Goal: Task Accomplishment & Management: Complete application form

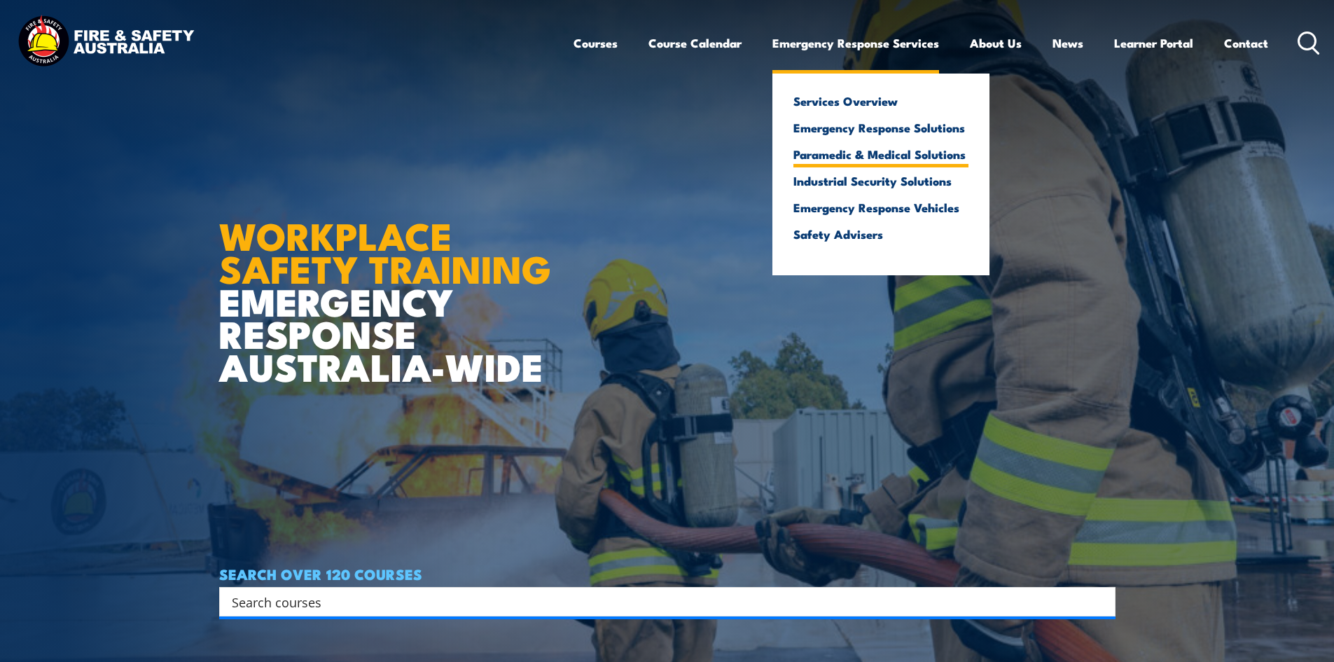
click at [891, 150] on link "Paramedic & Medical Solutions" at bounding box center [880, 154] width 175 height 13
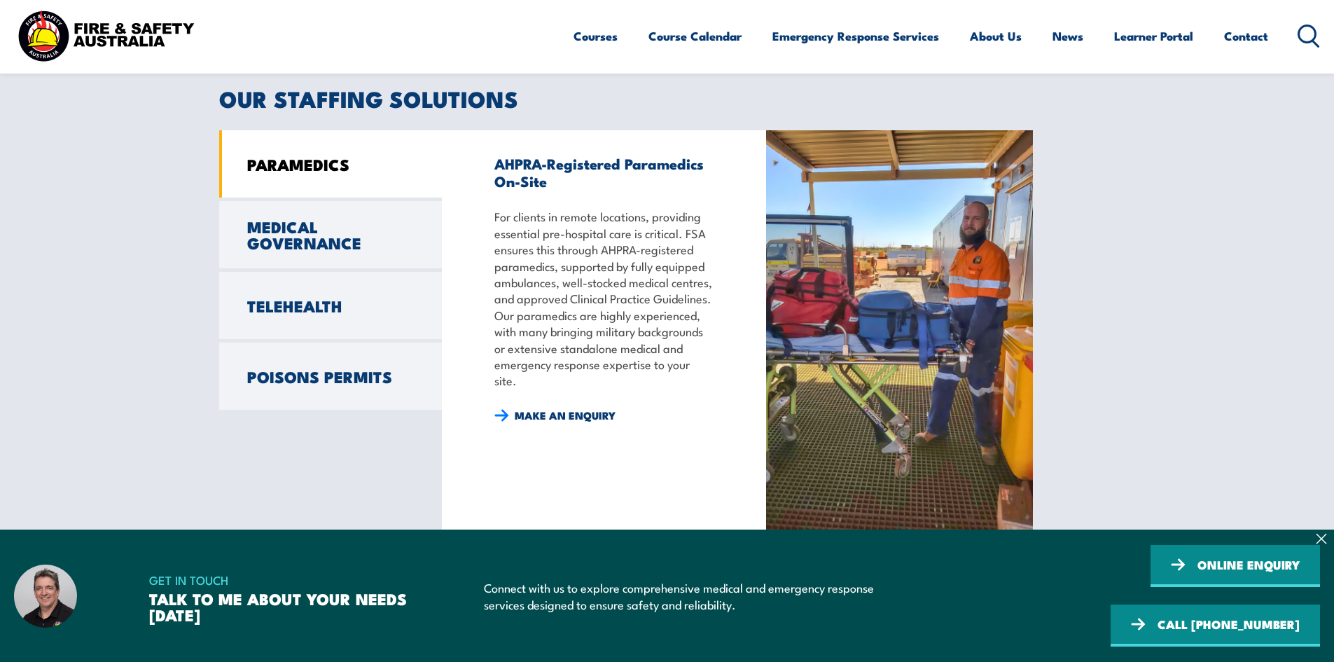
scroll to position [1100, 0]
click at [371, 253] on link "MEDICAL GOVERNANCE" at bounding box center [330, 233] width 223 height 67
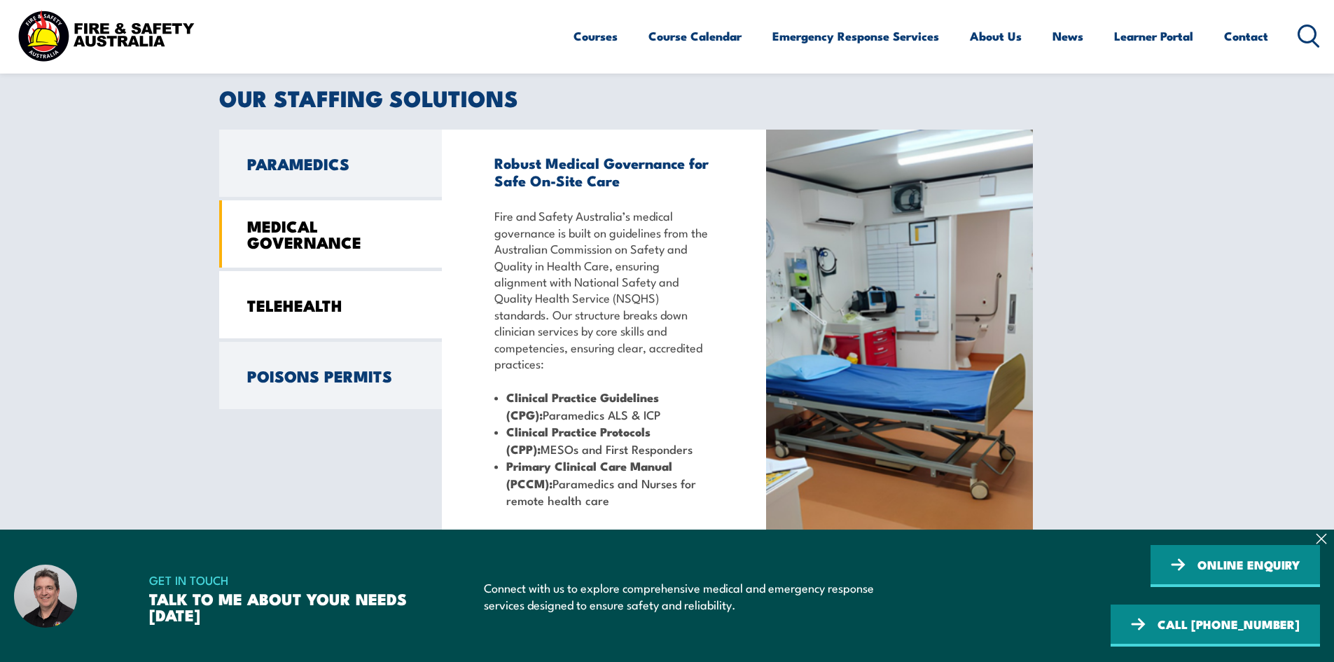
click at [365, 300] on link "TELEHEALTH" at bounding box center [330, 304] width 223 height 67
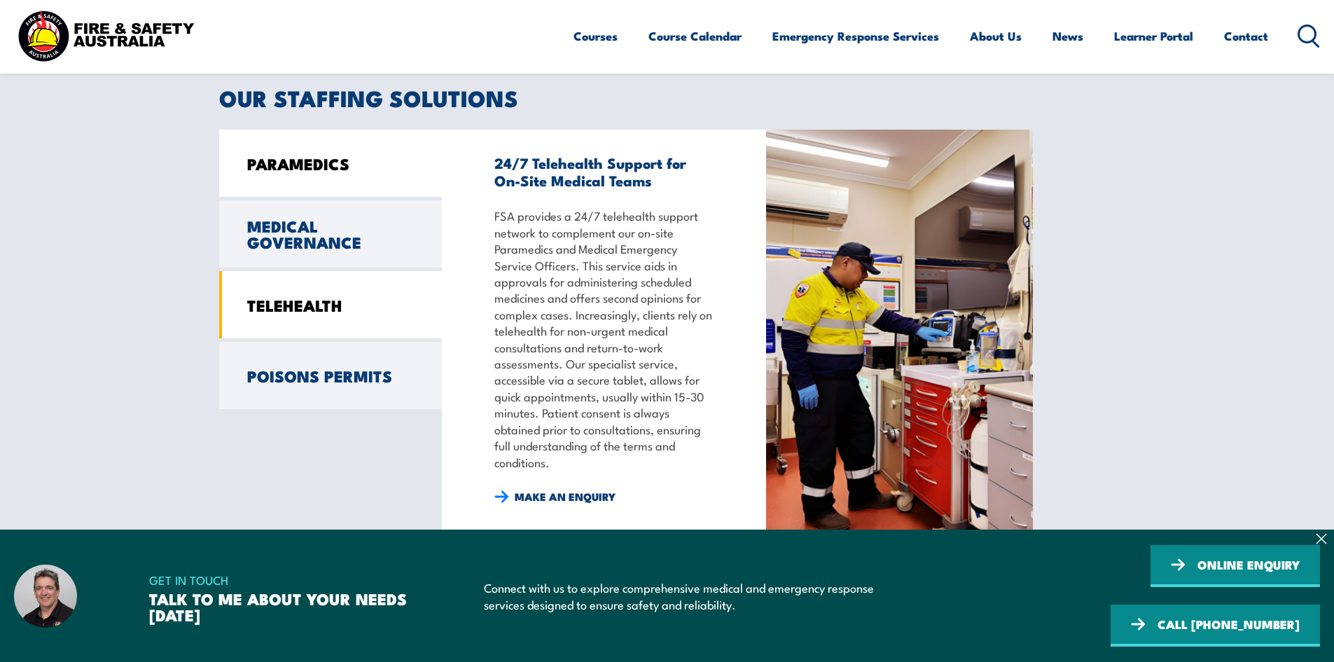
click at [361, 181] on link "PARAMEDICS" at bounding box center [330, 163] width 223 height 67
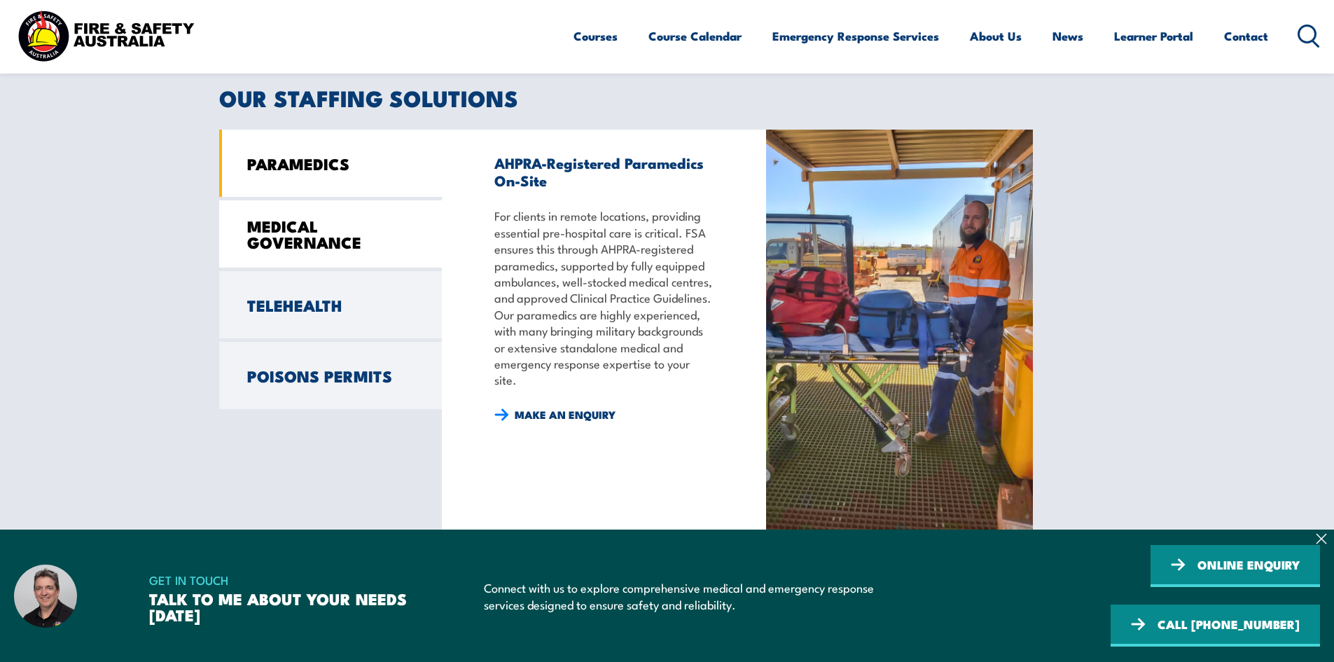
click at [403, 238] on link "MEDICAL GOVERNANCE" at bounding box center [330, 233] width 223 height 67
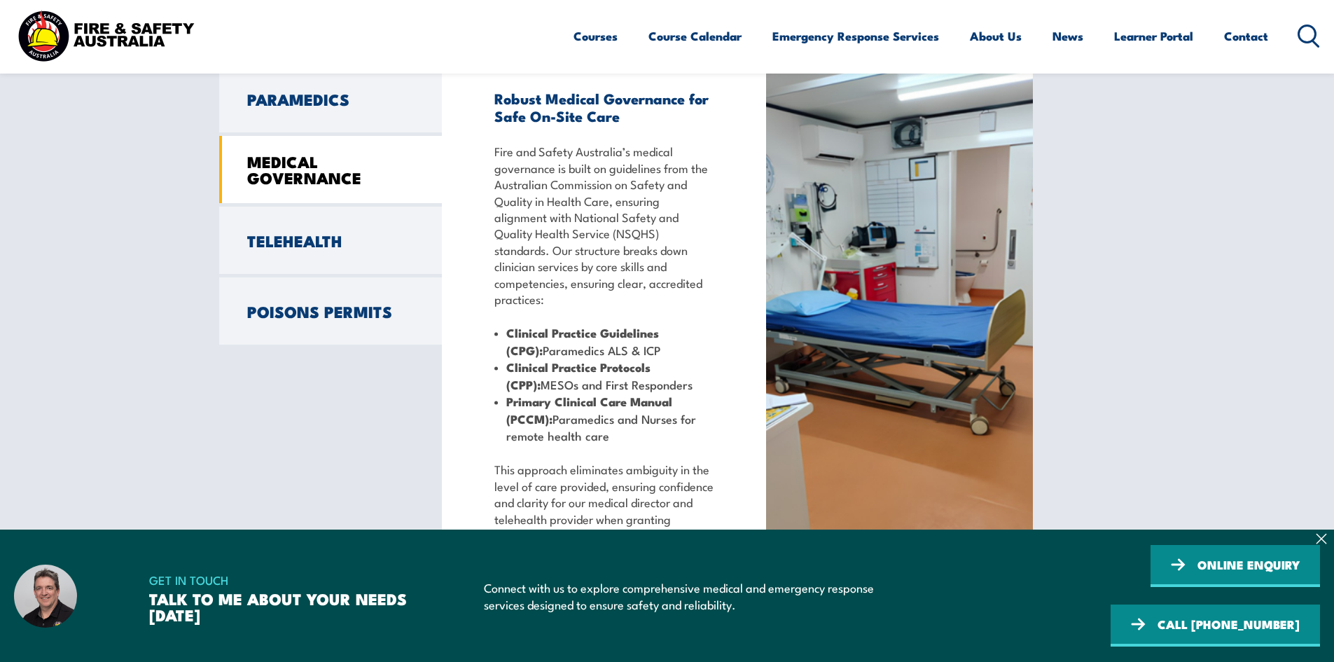
scroll to position [1165, 0]
click at [347, 130] on link "PARAMEDICS" at bounding box center [330, 97] width 223 height 67
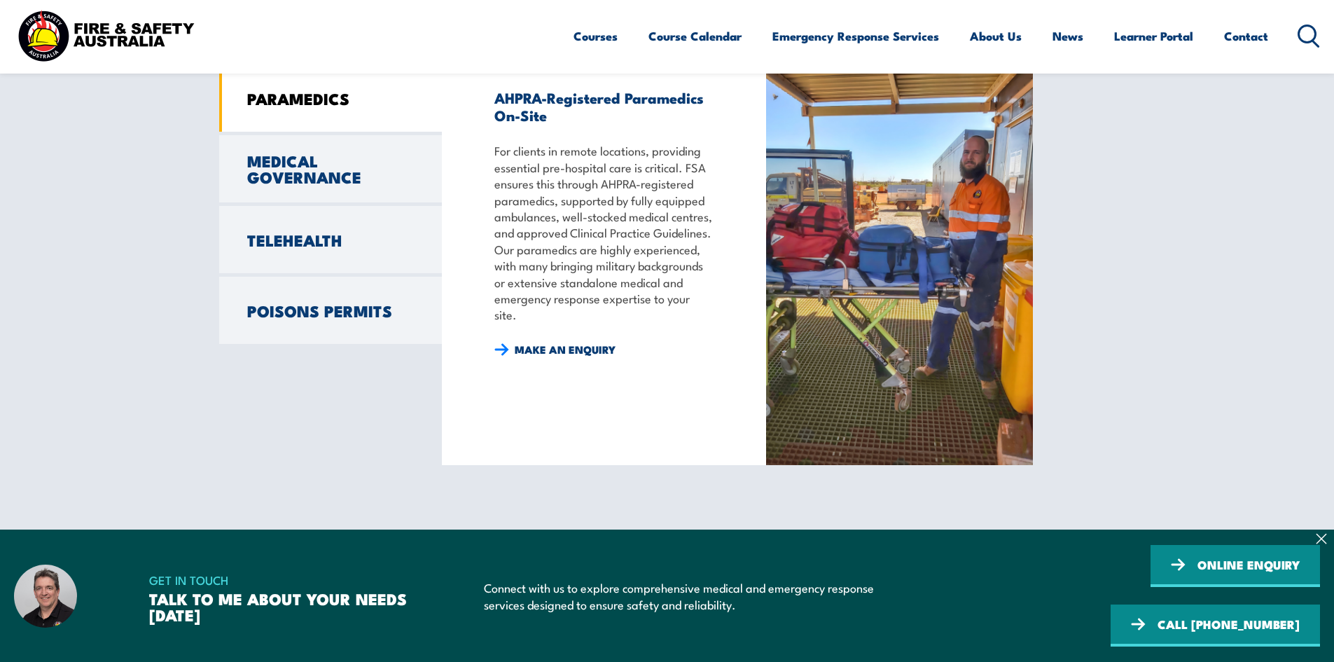
click at [543, 361] on div "AHPRA-Registered Paramedics On-Site For clients in remote locations, providing …" at bounding box center [604, 264] width 325 height 401
click at [554, 352] on link "MAKE AN ENQUIRY" at bounding box center [554, 349] width 121 height 15
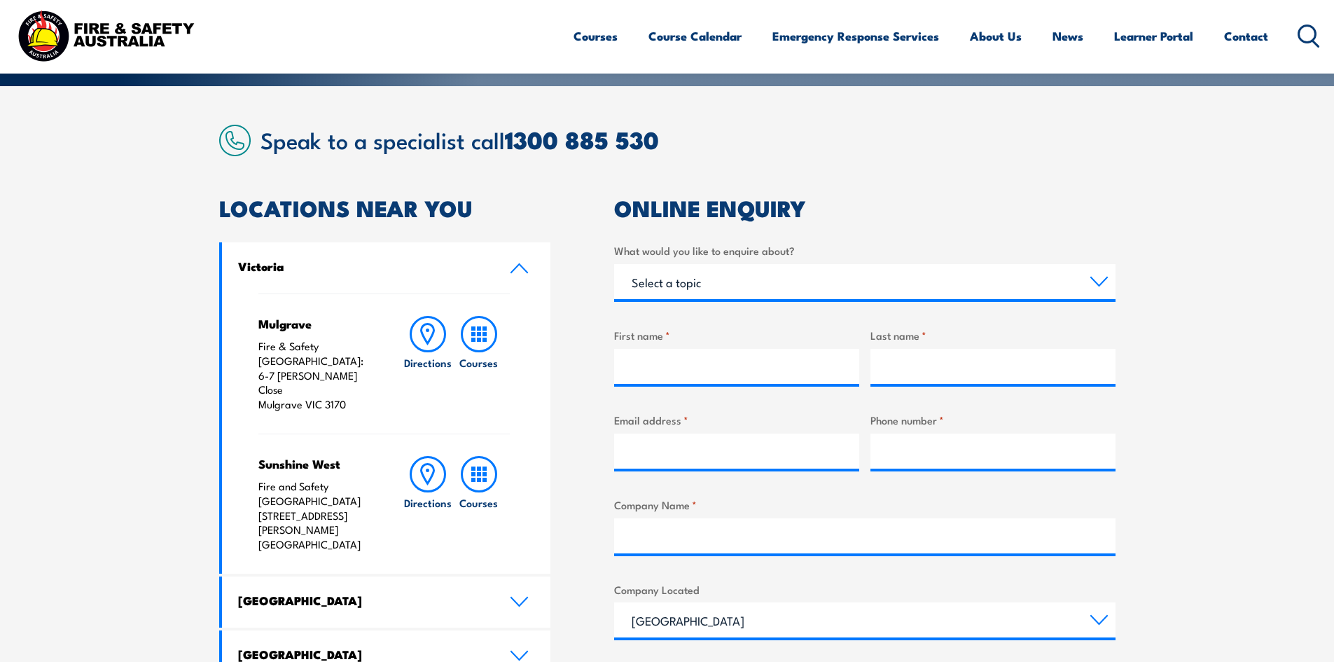
scroll to position [316, 0]
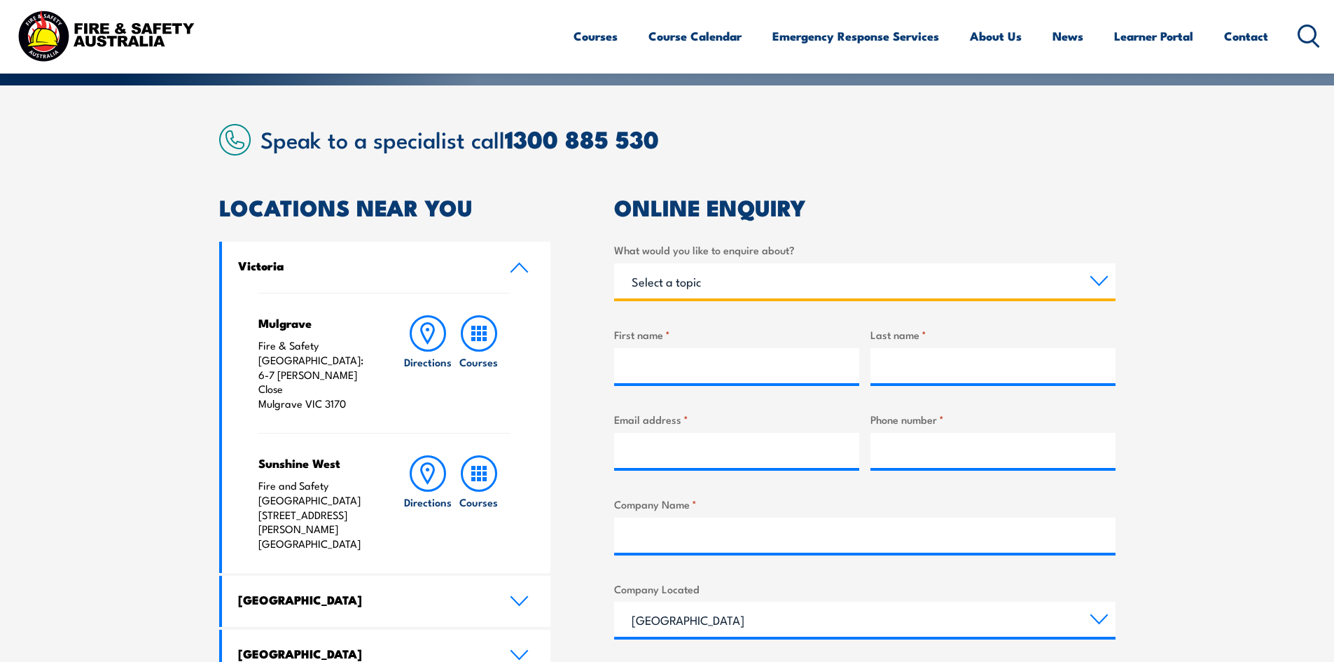
click at [715, 297] on select "Select a topic Training Emergency Response Services General Enquiry" at bounding box center [864, 280] width 501 height 35
select select "Emergency Response Services"
click at [614, 263] on select "Select a topic Training Emergency Response Services General Enquiry" at bounding box center [864, 280] width 501 height 35
click at [730, 296] on select "Select a topic Training Emergency Response Services General Enquiry" at bounding box center [864, 280] width 501 height 35
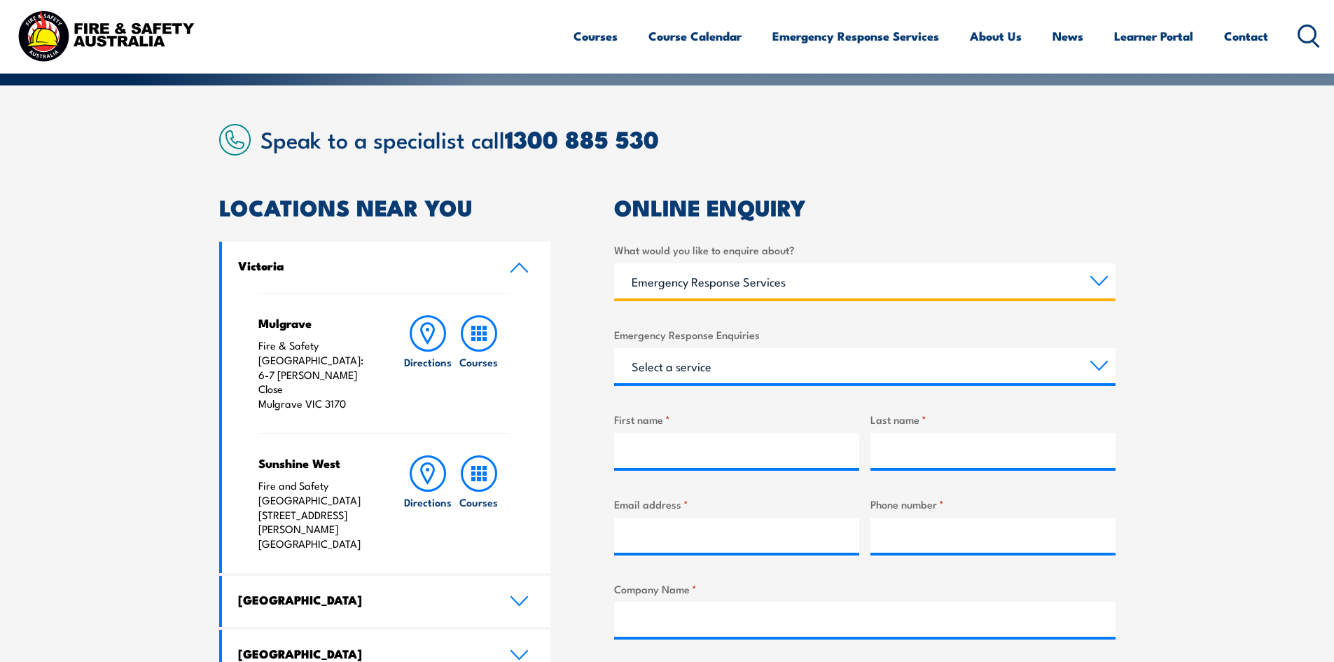
click at [614, 263] on select "Select a topic Training Emergency Response Services General Enquiry" at bounding box center [864, 280] width 501 height 35
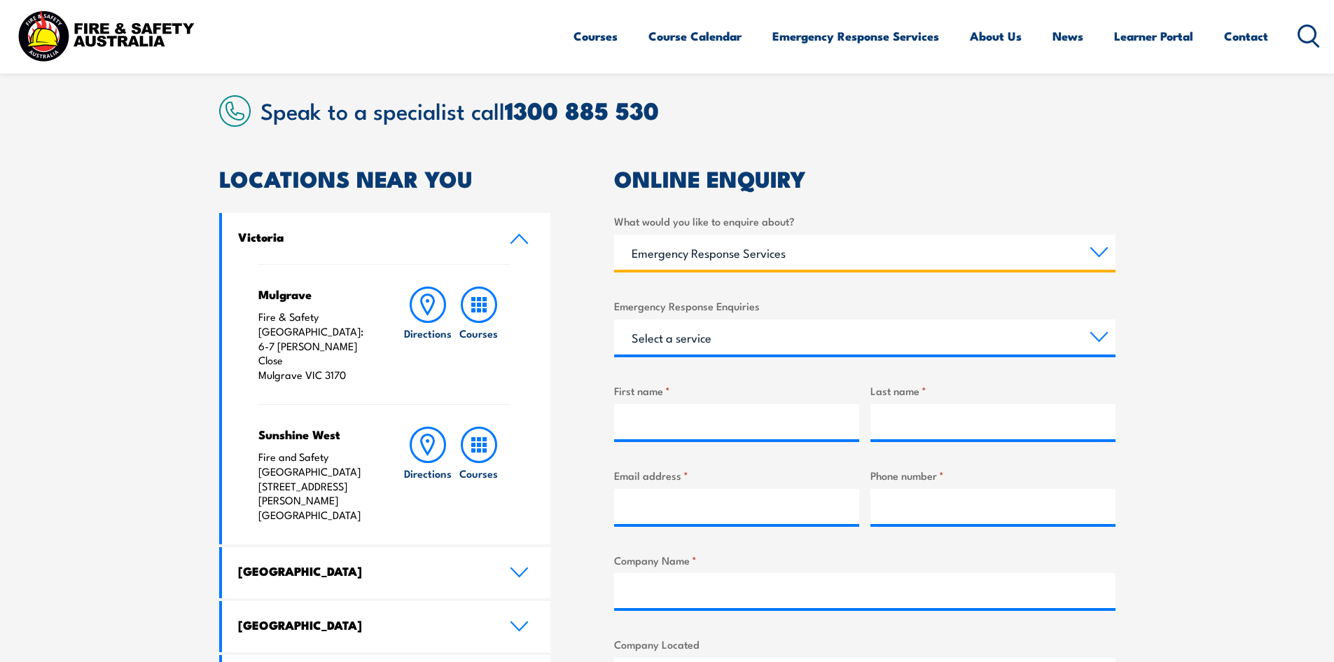
scroll to position [347, 0]
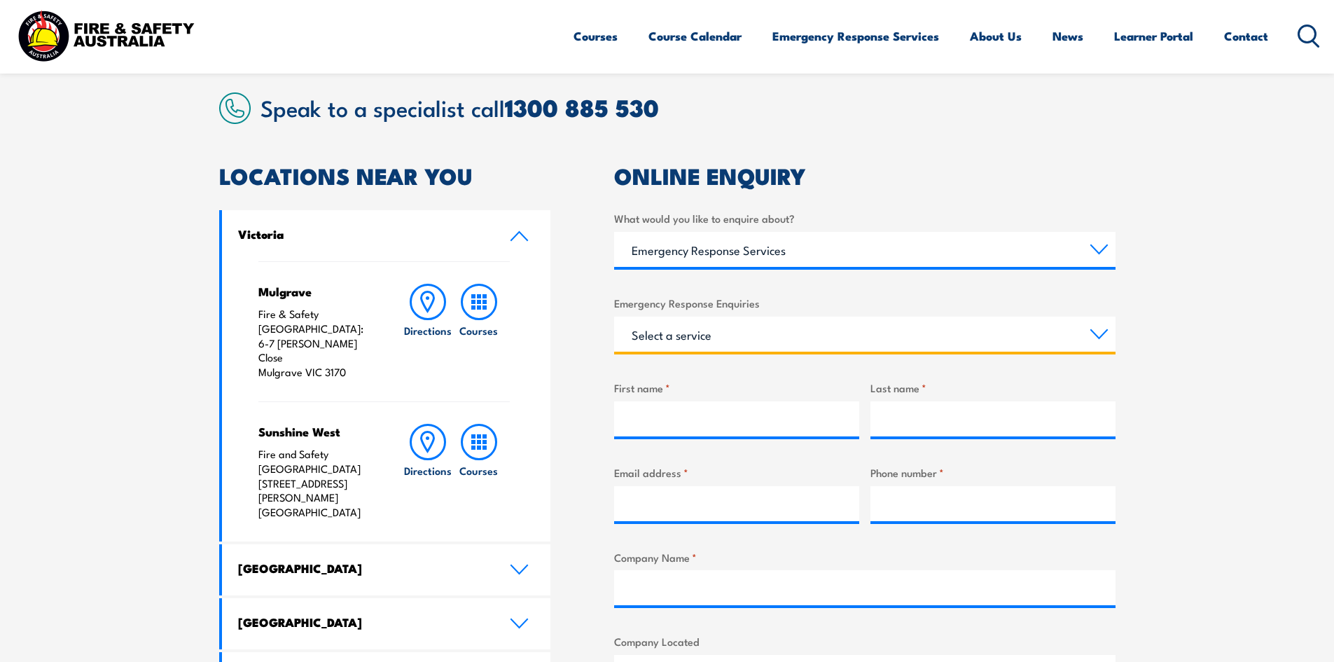
click at [724, 332] on select "Select a service Emergency Response Solutions Paramedic & Medical Solutions Ind…" at bounding box center [864, 334] width 501 height 35
select select "Paramedic & Medical Solutions"
click at [614, 317] on select "Select a service Emergency Response Solutions Paramedic & Medical Solutions Ind…" at bounding box center [864, 334] width 501 height 35
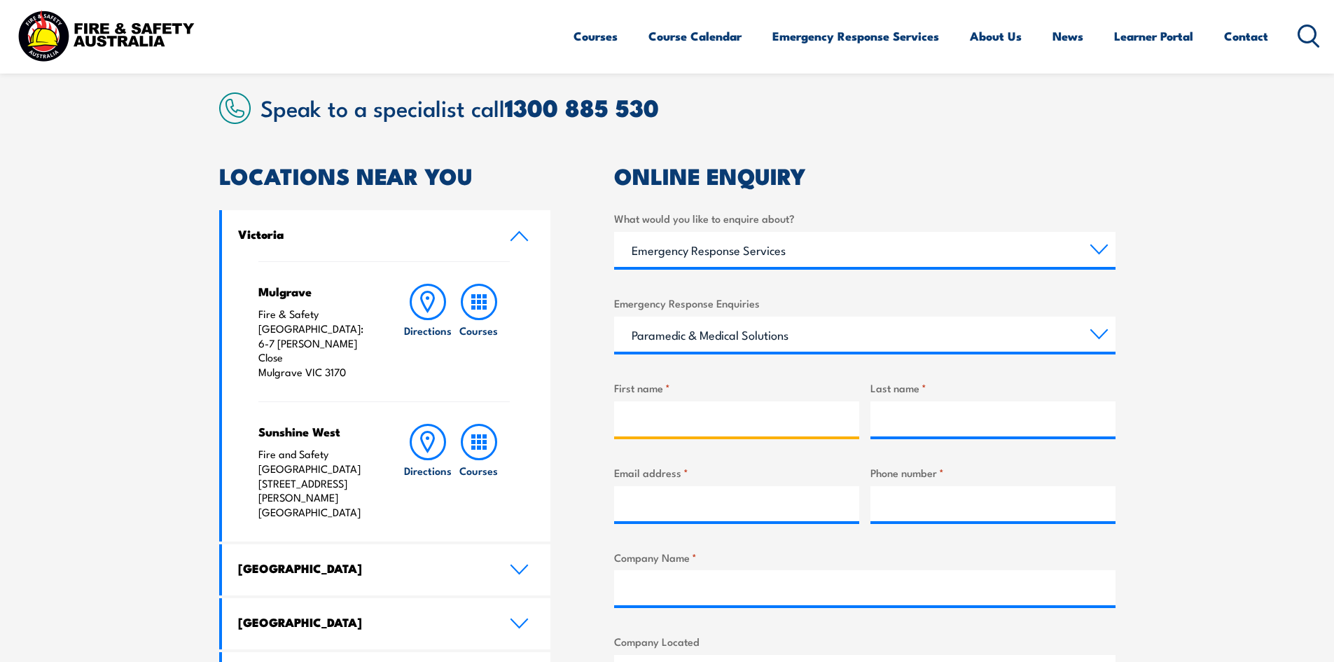
click at [733, 410] on input "First name *" at bounding box center [736, 418] width 245 height 35
type input "Nolan"
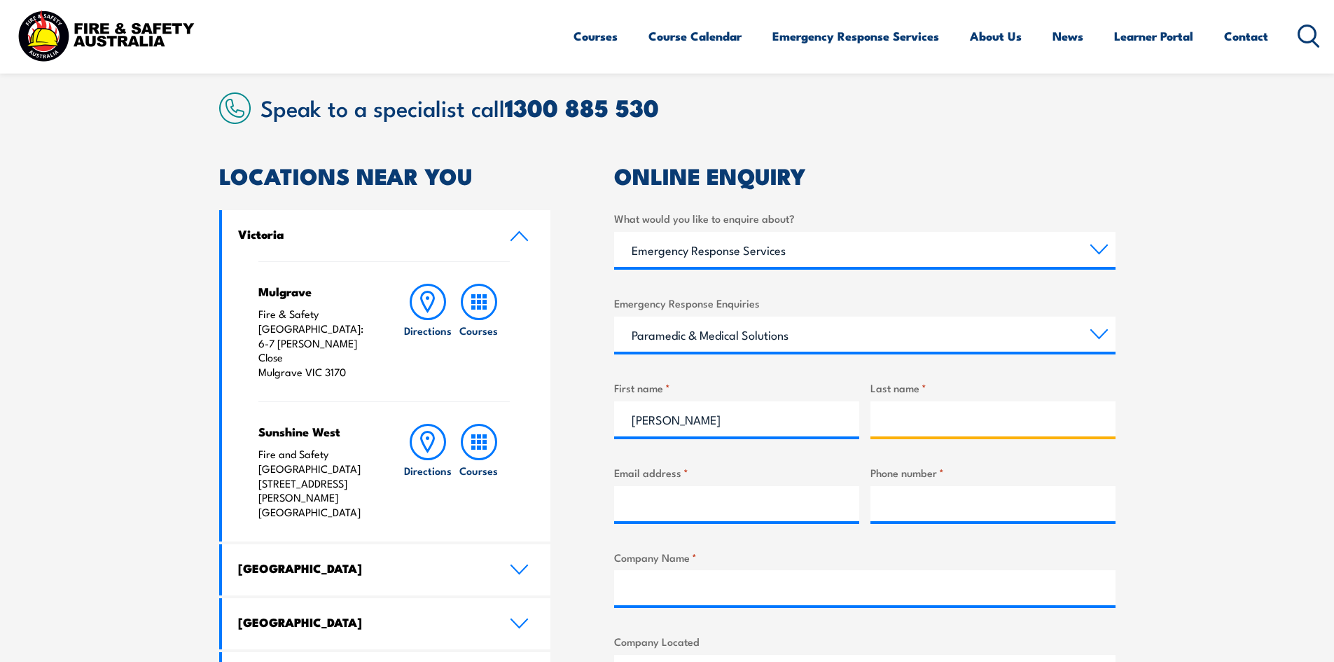
type input "Blasko"
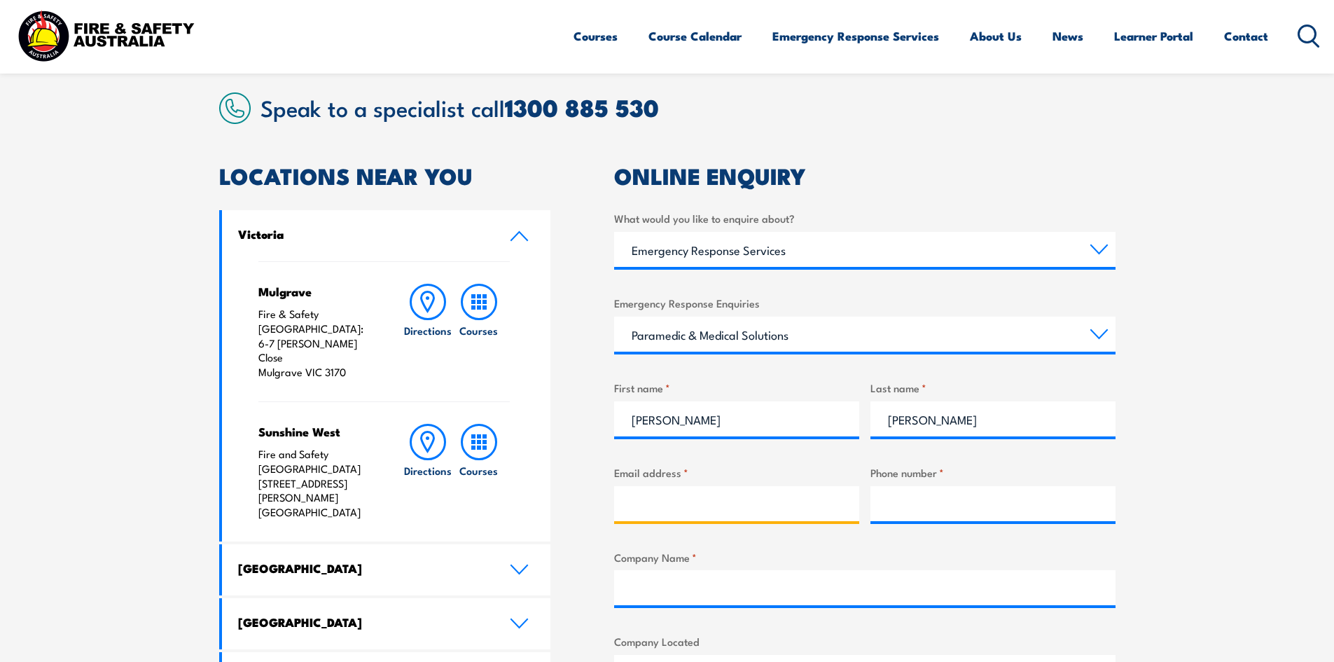
type input "nblasko@myc.doctor"
type input "5873169591"
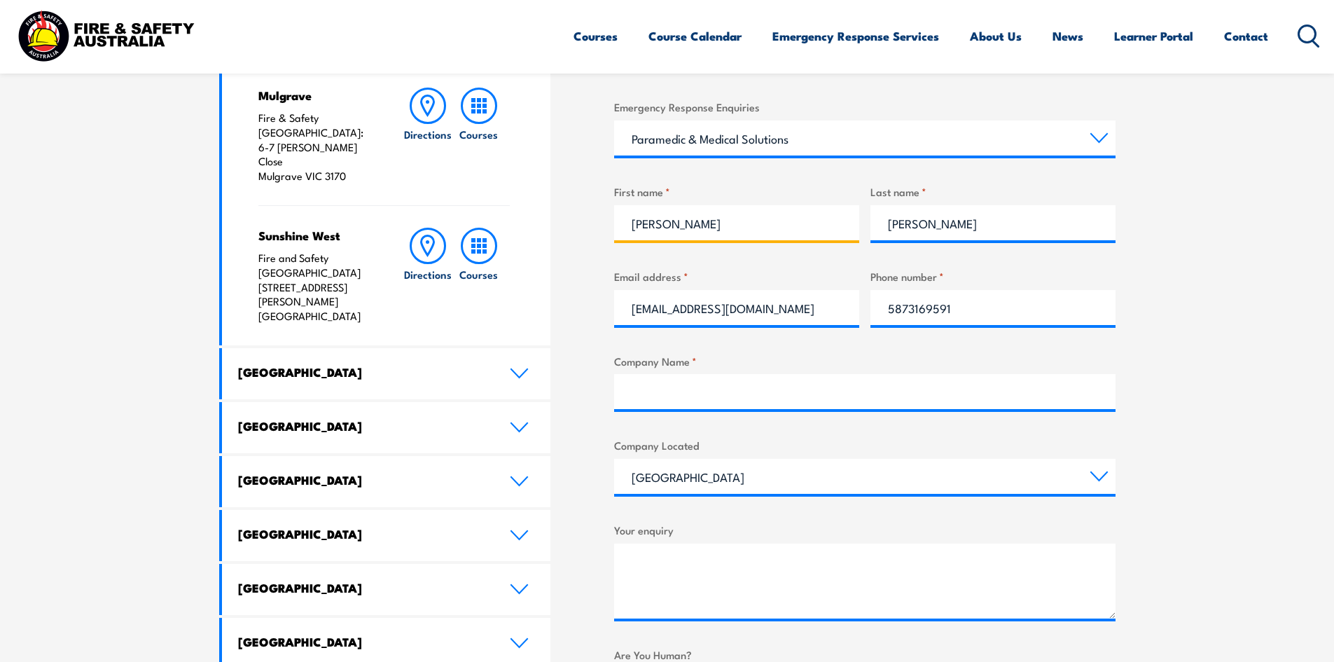
scroll to position [544, 0]
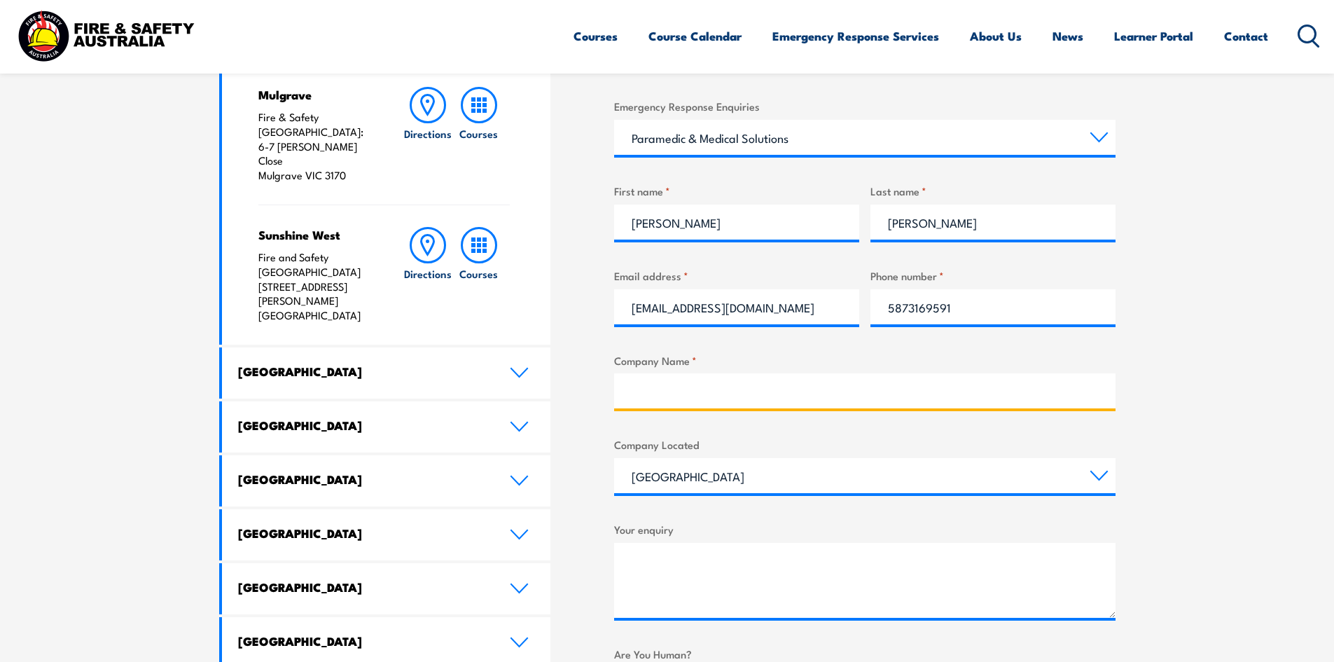
click at [813, 390] on input "Company Name *" at bounding box center [864, 390] width 501 height 35
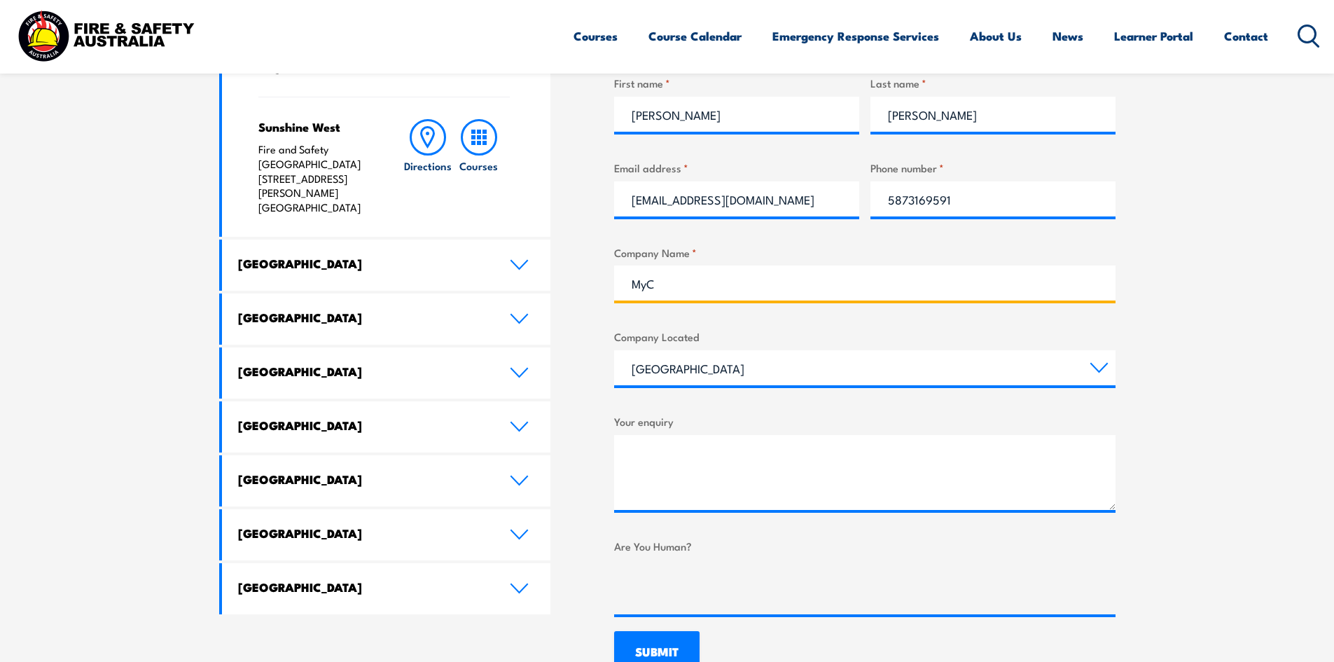
scroll to position [653, 0]
type input "MyC"
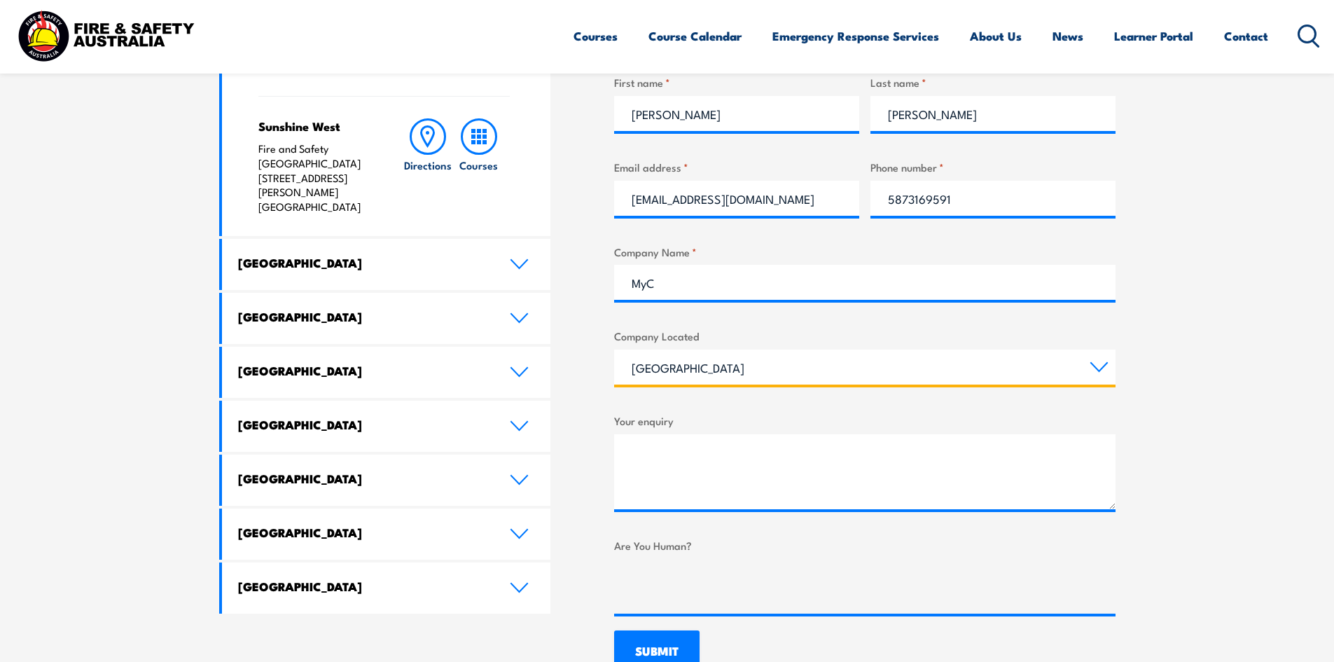
click at [800, 365] on select "Queensland New South Wales Australian Capital Territory Victoria South Australi…" at bounding box center [864, 366] width 501 height 35
select select "[GEOGRAPHIC_DATA]"
click at [614, 349] on select "Queensland New South Wales Australian Capital Territory Victoria South Australi…" at bounding box center [864, 366] width 501 height 35
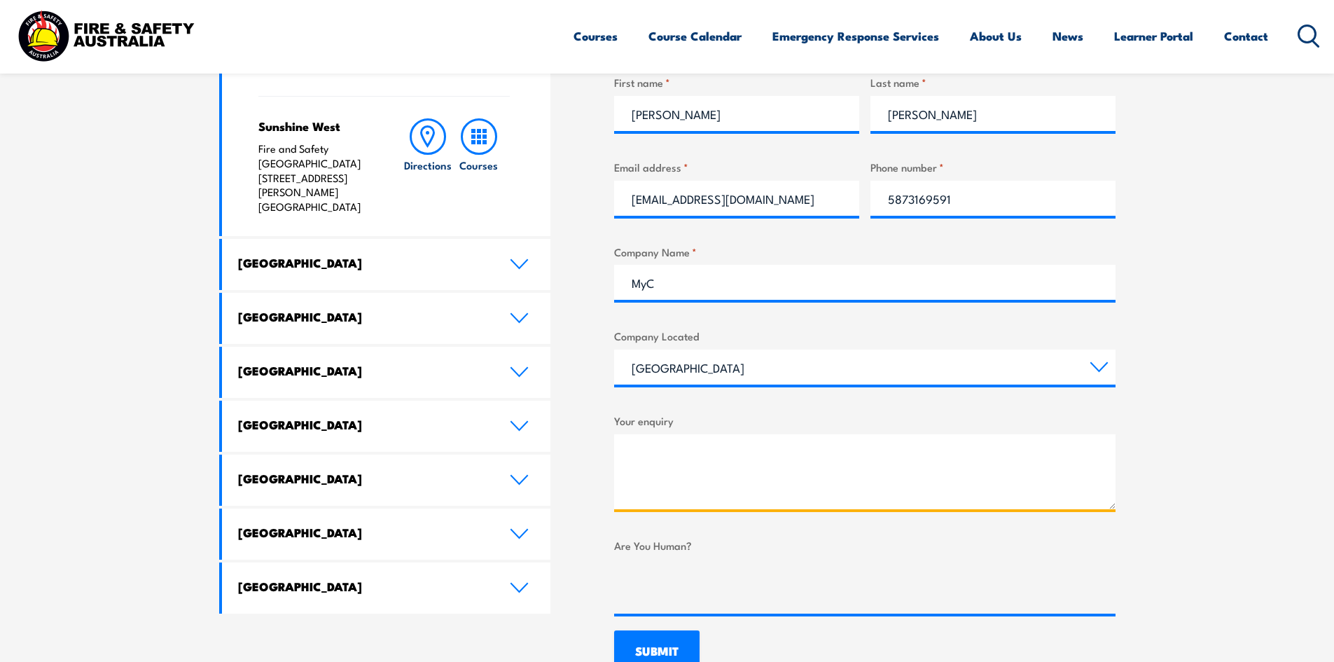
click at [732, 466] on textarea "Your enquiry" at bounding box center [864, 471] width 501 height 75
click at [954, 459] on textarea "I wanted to inquire if your team works on long term projects, 6months +" at bounding box center [864, 471] width 501 height 75
click at [964, 473] on textarea "I wanted to inquire if your team works on long term projects, 6 months +" at bounding box center [864, 471] width 501 height 75
click at [1025, 457] on textarea "I wanted to inquire if your team works on long term projects, 6 months +" at bounding box center [864, 471] width 501 height 75
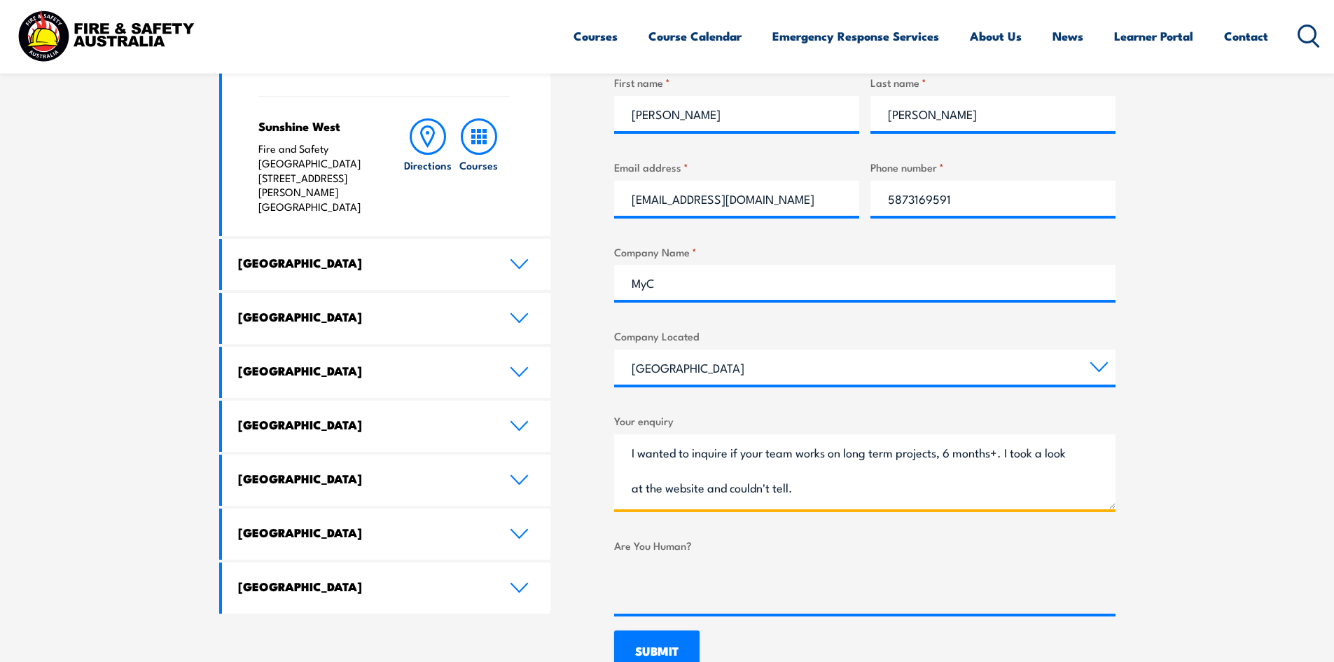
type textarea "I wanted to inquire if your team works on long term projects, 6 months+. I took…"
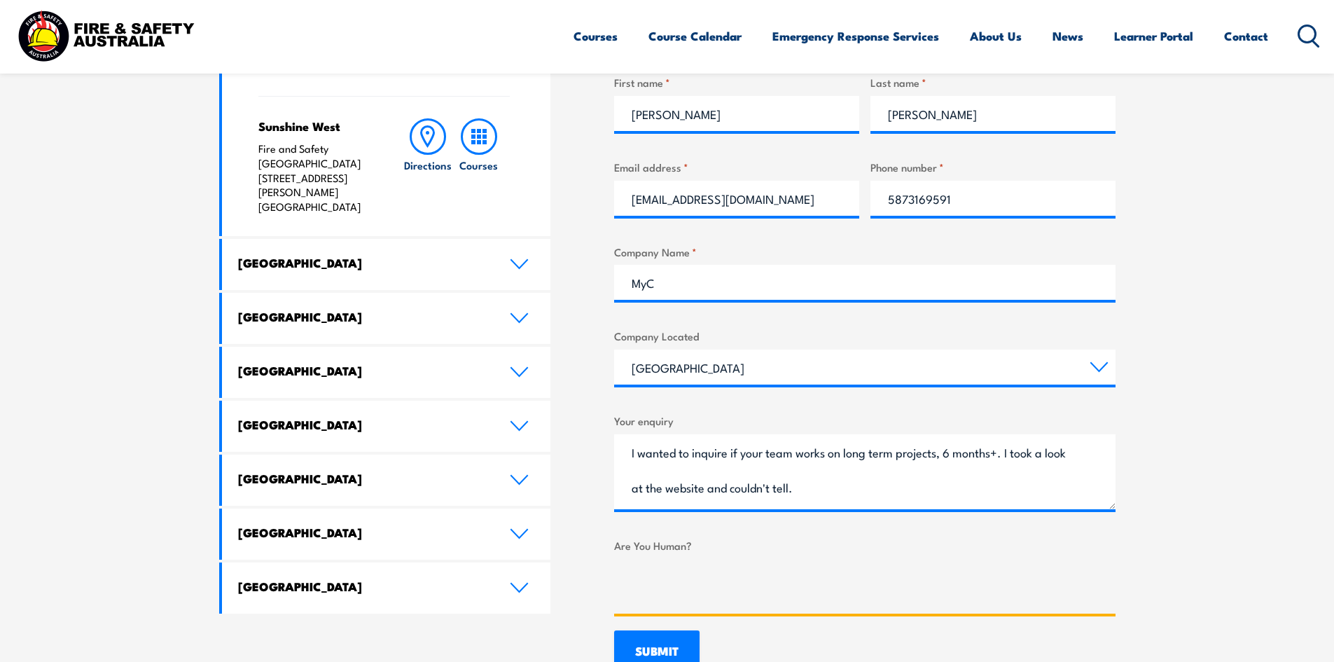
scroll to position [779, 0]
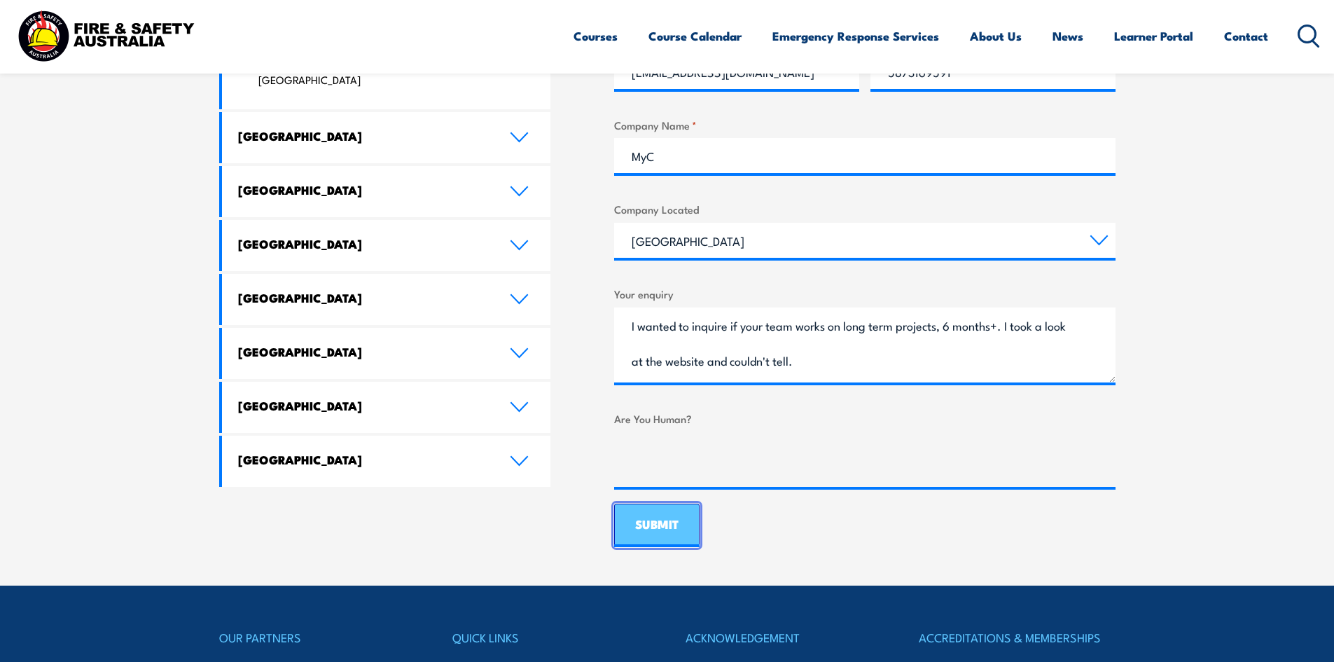
click at [661, 526] on input "SUBMIT" at bounding box center [656, 525] width 85 height 43
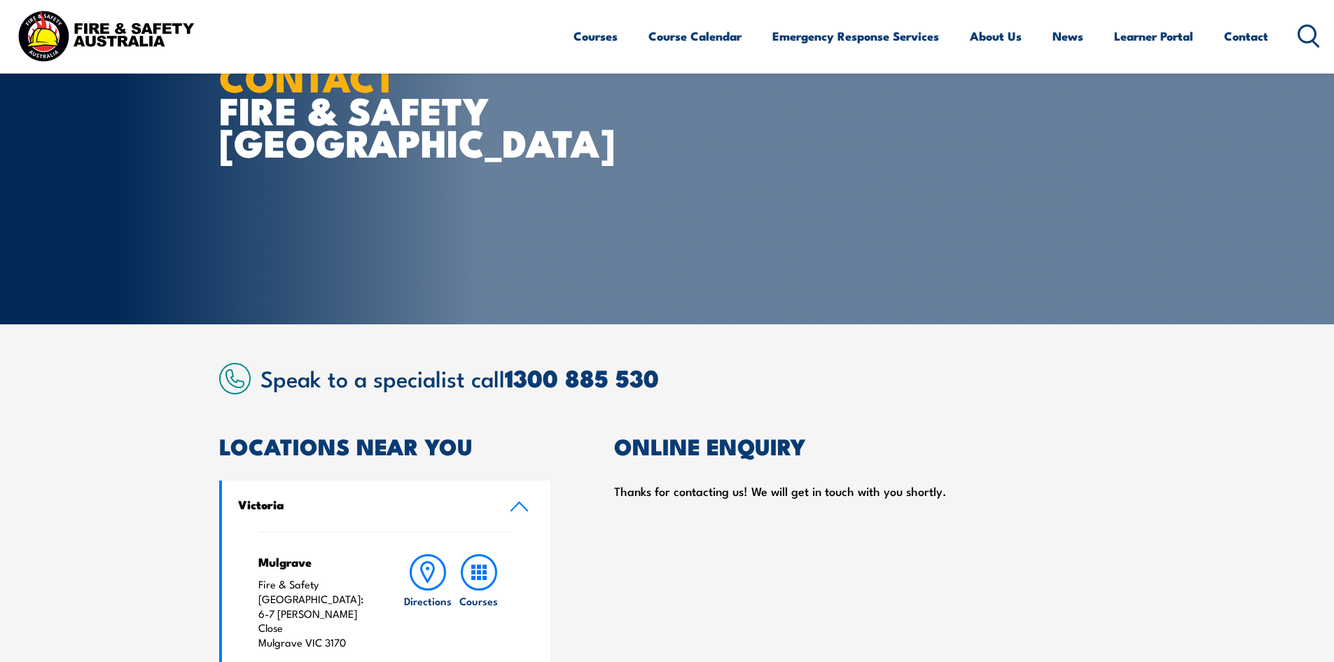
scroll to position [0, 0]
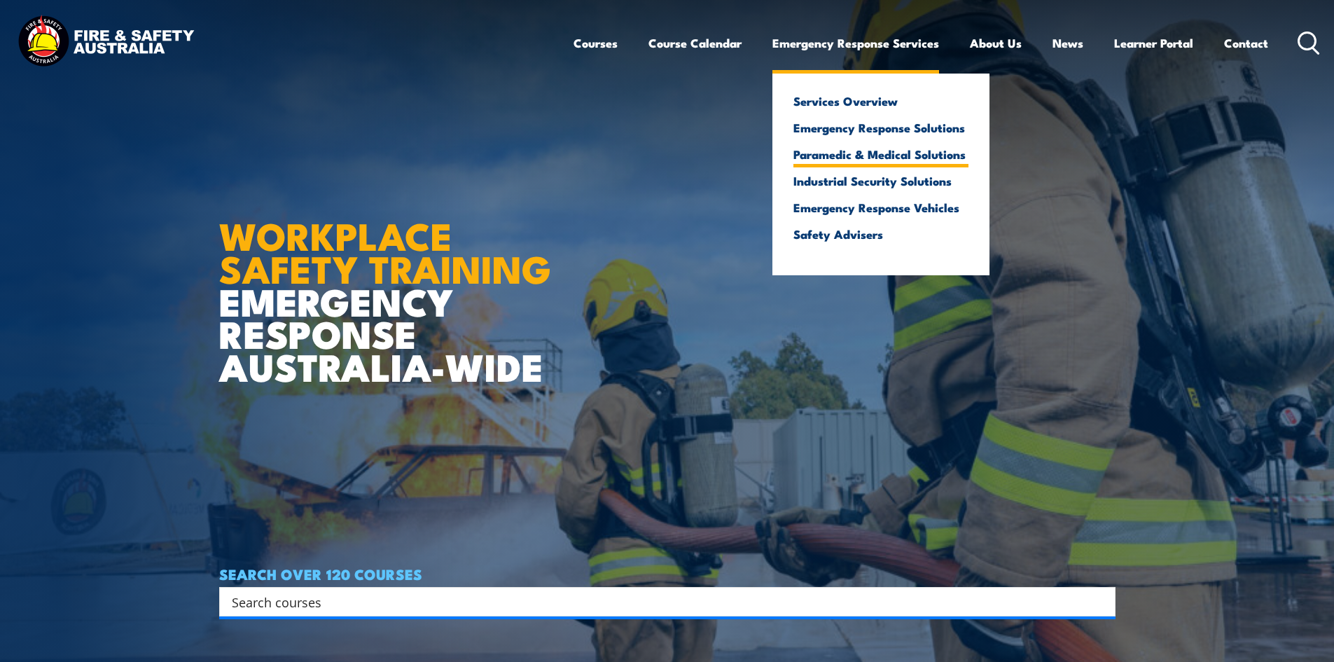
click at [894, 155] on link "Paramedic & Medical Solutions" at bounding box center [880, 154] width 175 height 13
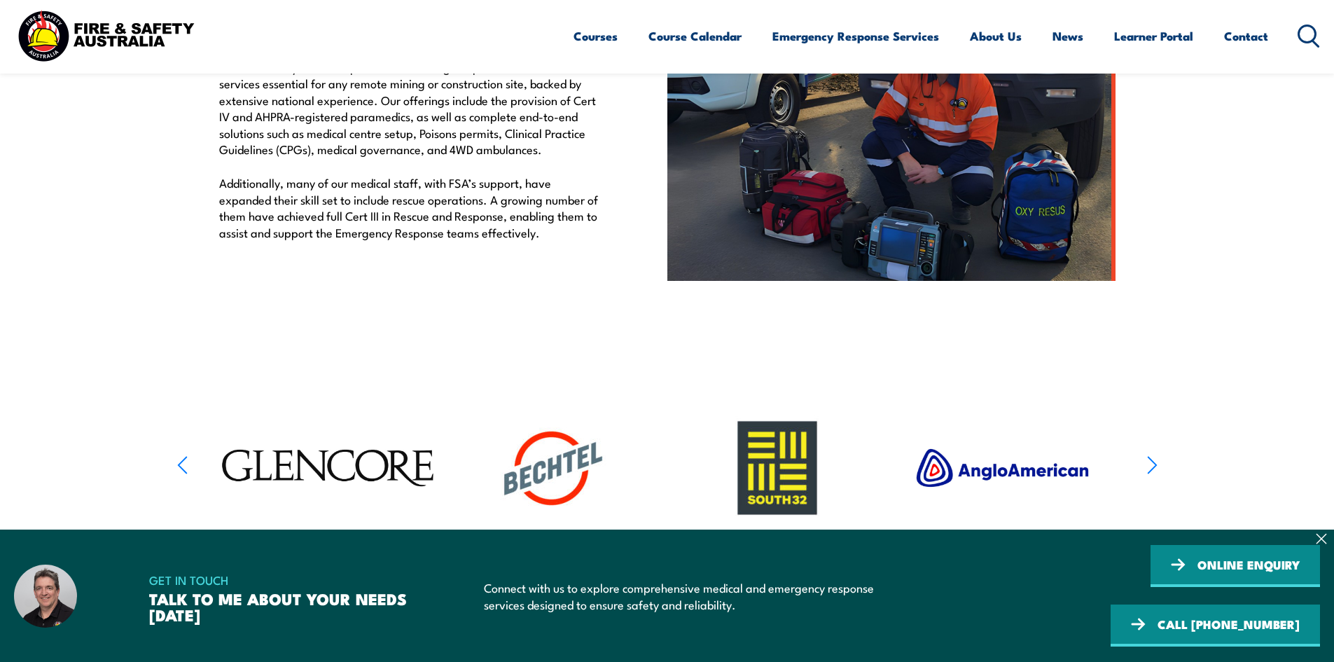
click at [1154, 466] on icon "button" at bounding box center [1152, 465] width 11 height 20
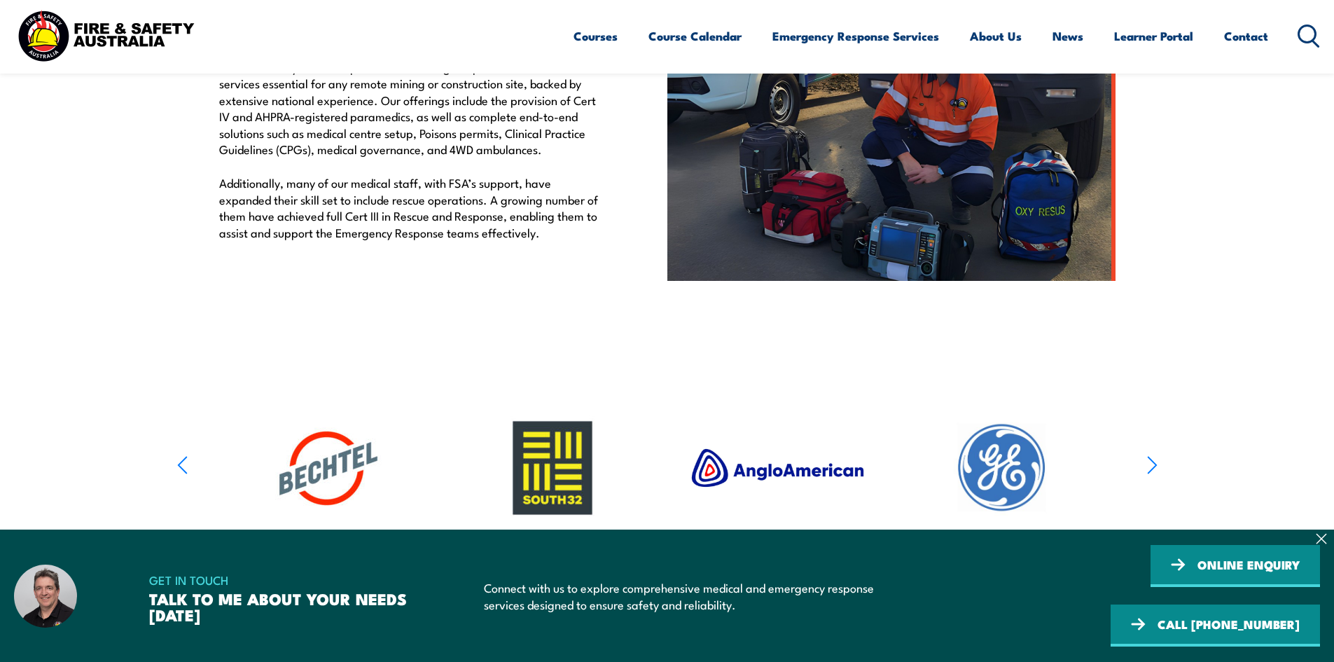
click at [1154, 466] on icon "button" at bounding box center [1152, 465] width 11 height 20
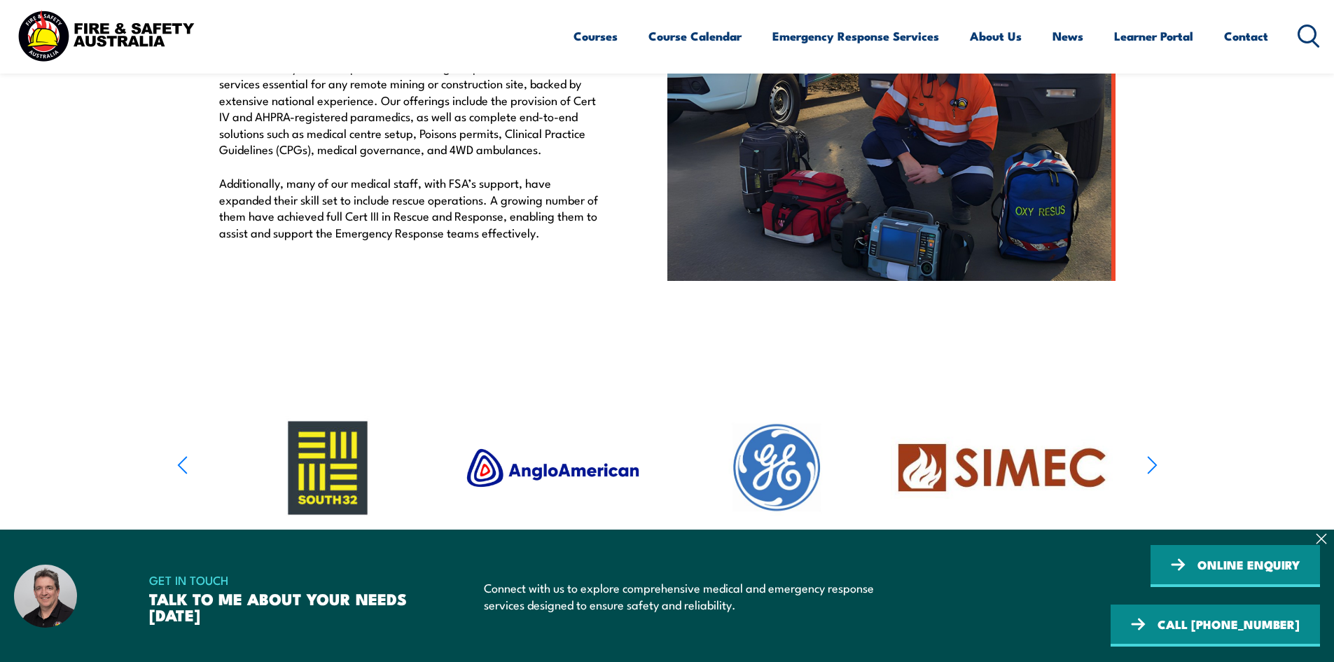
click at [1154, 466] on icon "button" at bounding box center [1152, 465] width 11 height 20
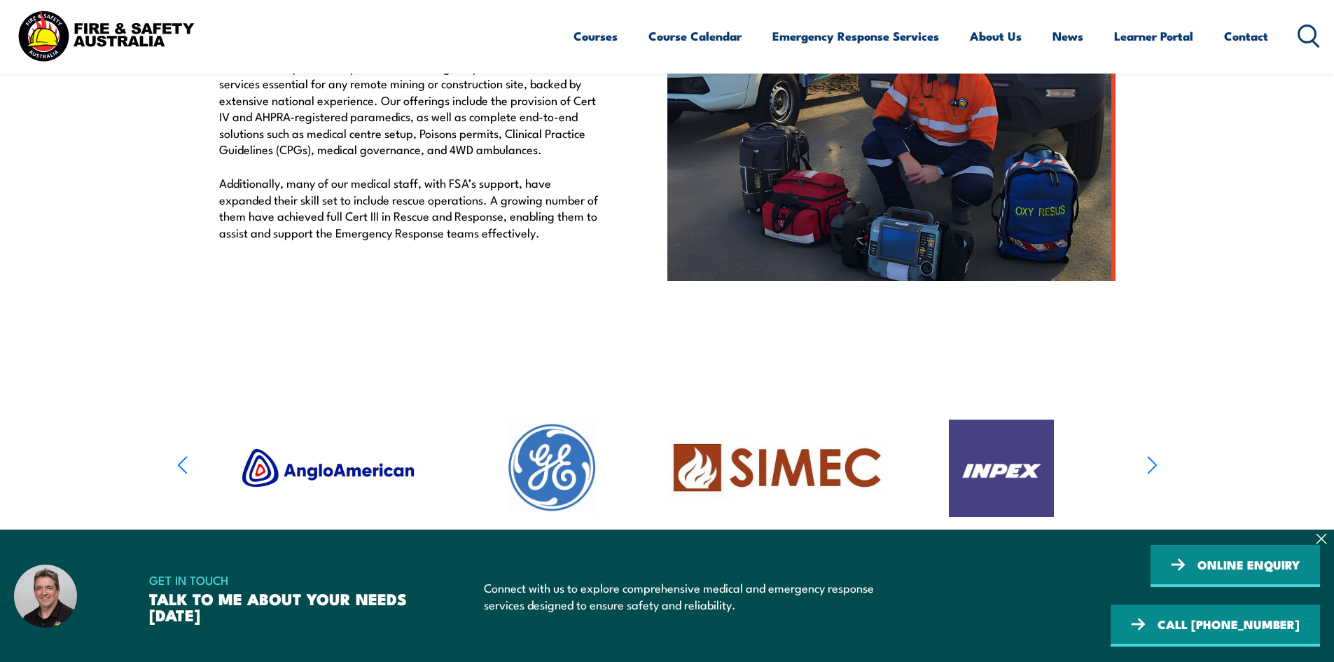
click at [1154, 466] on icon "button" at bounding box center [1152, 465] width 11 height 20
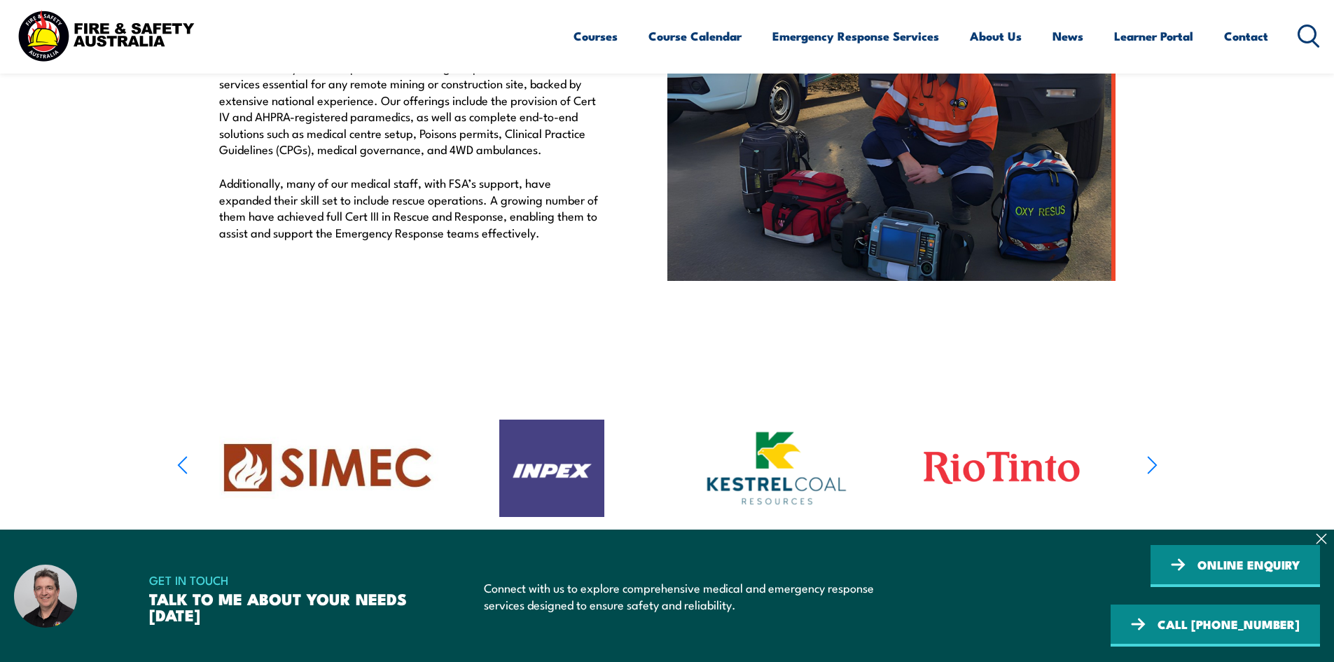
click at [1154, 466] on icon "button" at bounding box center [1152, 465] width 11 height 20
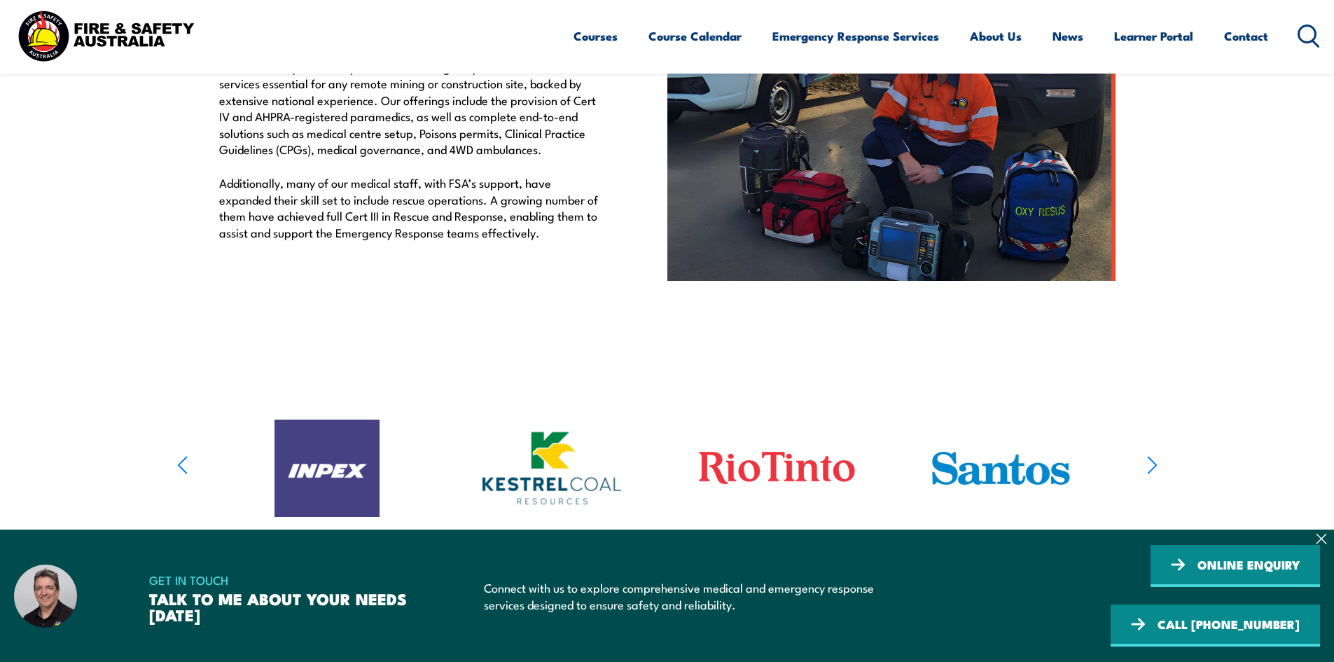
click at [1154, 466] on icon "button" at bounding box center [1152, 465] width 11 height 20
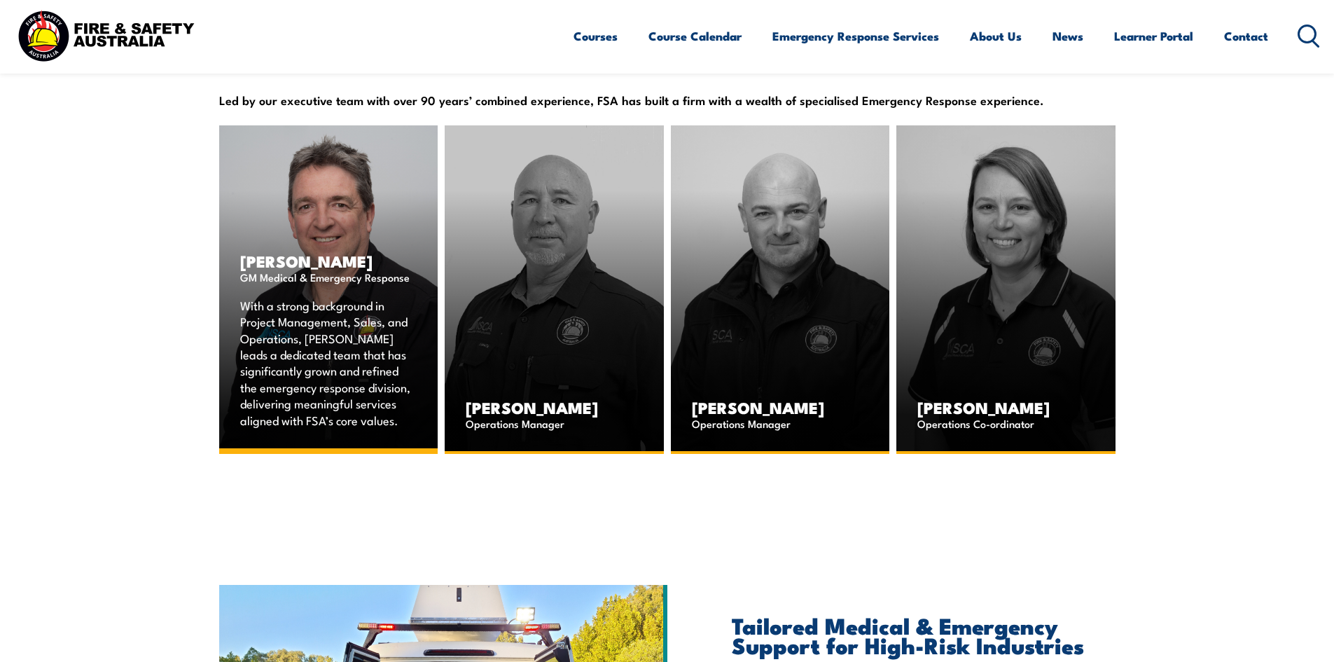
scroll to position [1723, 0]
